Goal: Task Accomplishment & Management: Complete application form

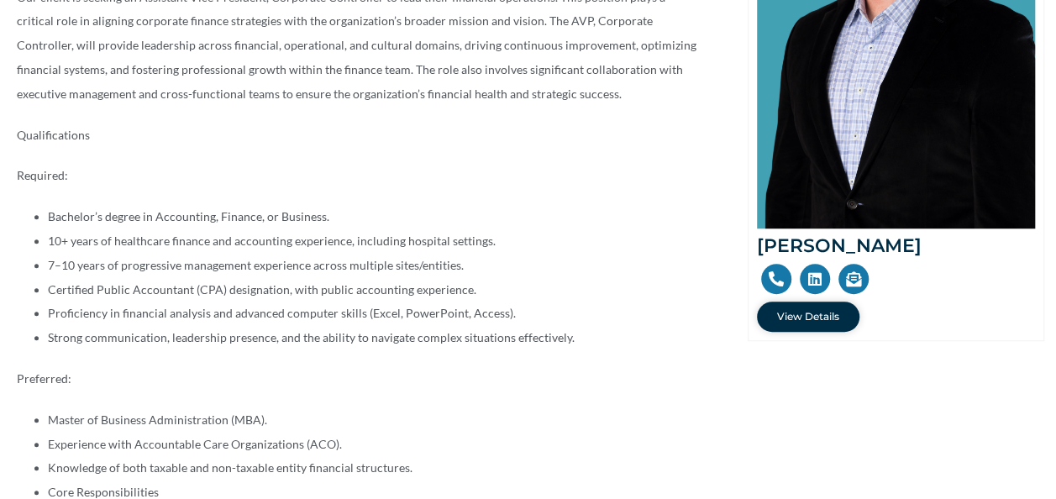
scroll to position [872, 0]
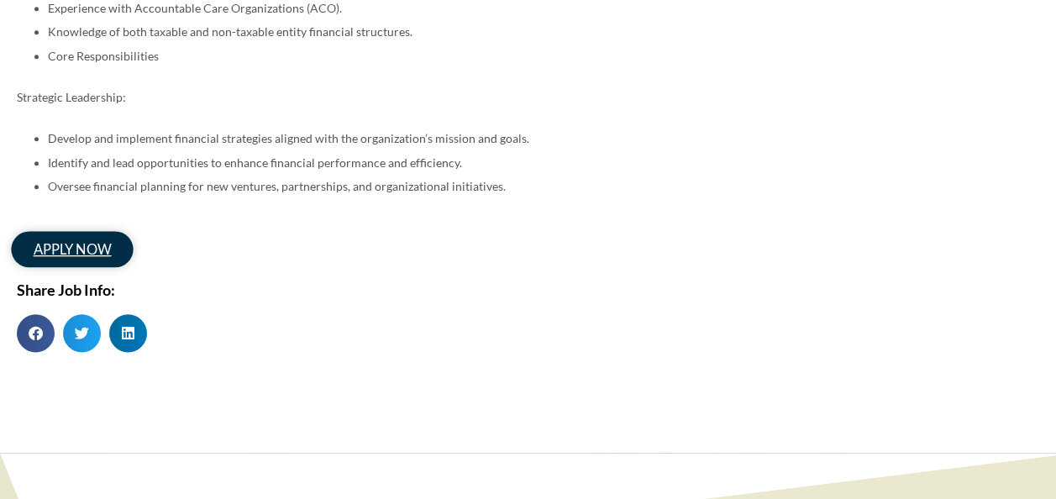
click at [76, 254] on span "apply now" at bounding box center [72, 249] width 77 height 14
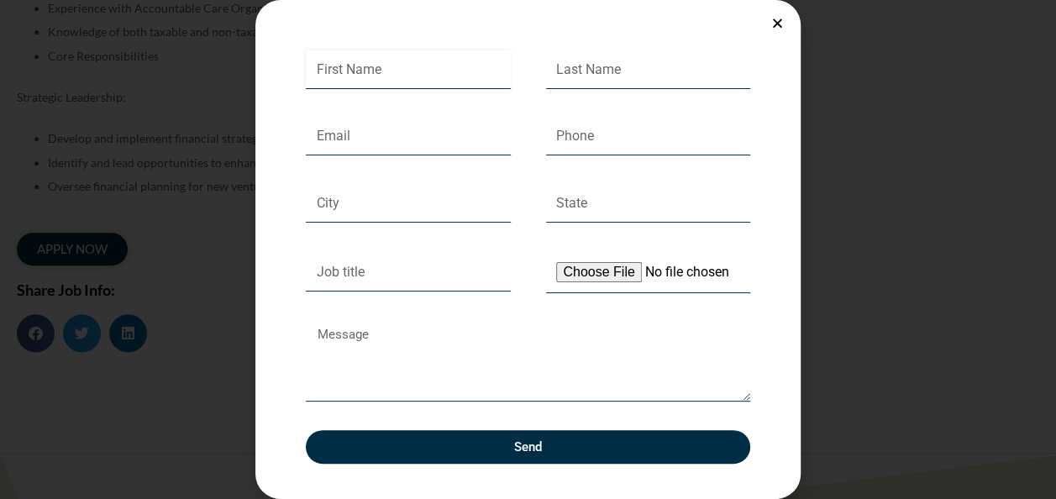
click at [447, 67] on input "First Name" at bounding box center [408, 69] width 205 height 39
type input "Camila"
type input "[PERSON_NAME] [PERSON_NAME]"
click at [390, 144] on input "Email" at bounding box center [408, 137] width 205 height 39
type input "[EMAIL_ADDRESS][DOMAIN_NAME]"
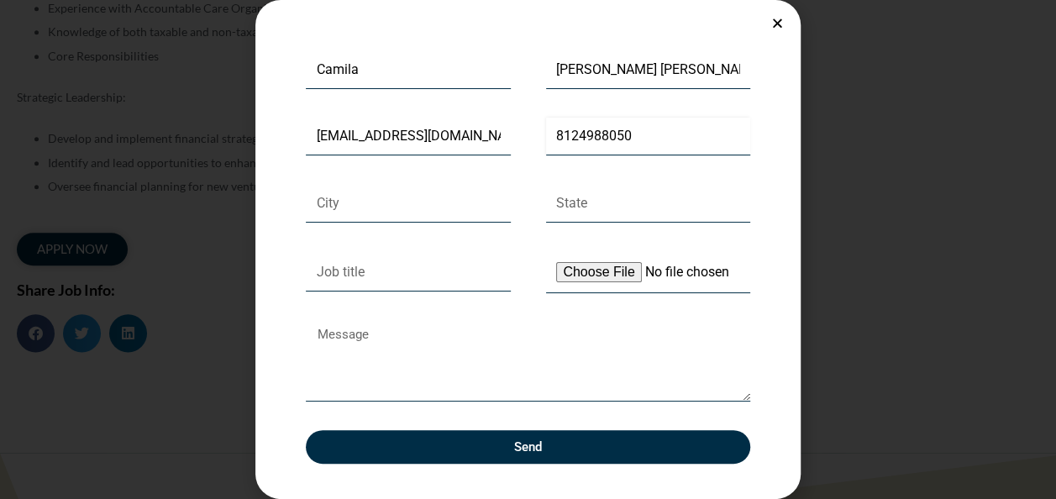
type input "8124988050"
click at [354, 193] on input "City" at bounding box center [408, 203] width 205 height 39
type input "[GEOGRAPHIC_DATA]"
type input "IN"
click at [446, 280] on input "Job title" at bounding box center [408, 272] width 205 height 39
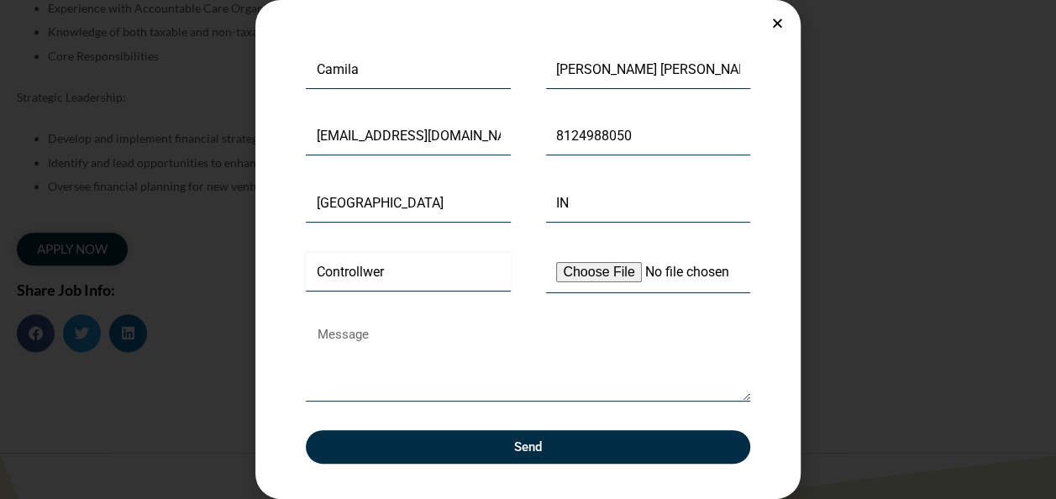
type input "Controllwer"
click at [630, 274] on input "Upload Your Resume" at bounding box center [648, 272] width 205 height 43
type input "C:\fakepath\ResumeCamilaHiga.pdf"
click at [605, 398] on textarea "Message" at bounding box center [528, 362] width 444 height 80
click at [514, 454] on span "Send" at bounding box center [528, 447] width 28 height 13
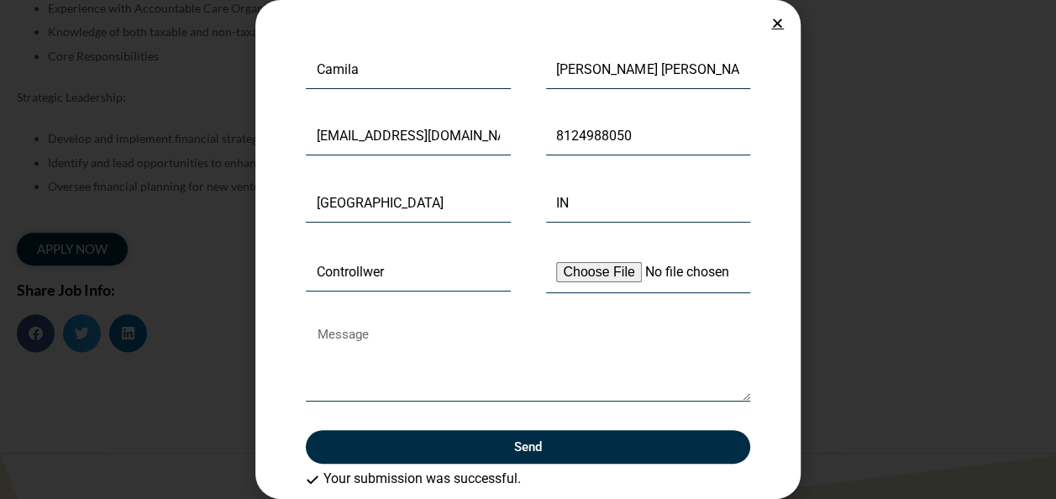
click at [774, 28] on icon "Close" at bounding box center [777, 23] width 13 height 13
